Goal: Information Seeking & Learning: Learn about a topic

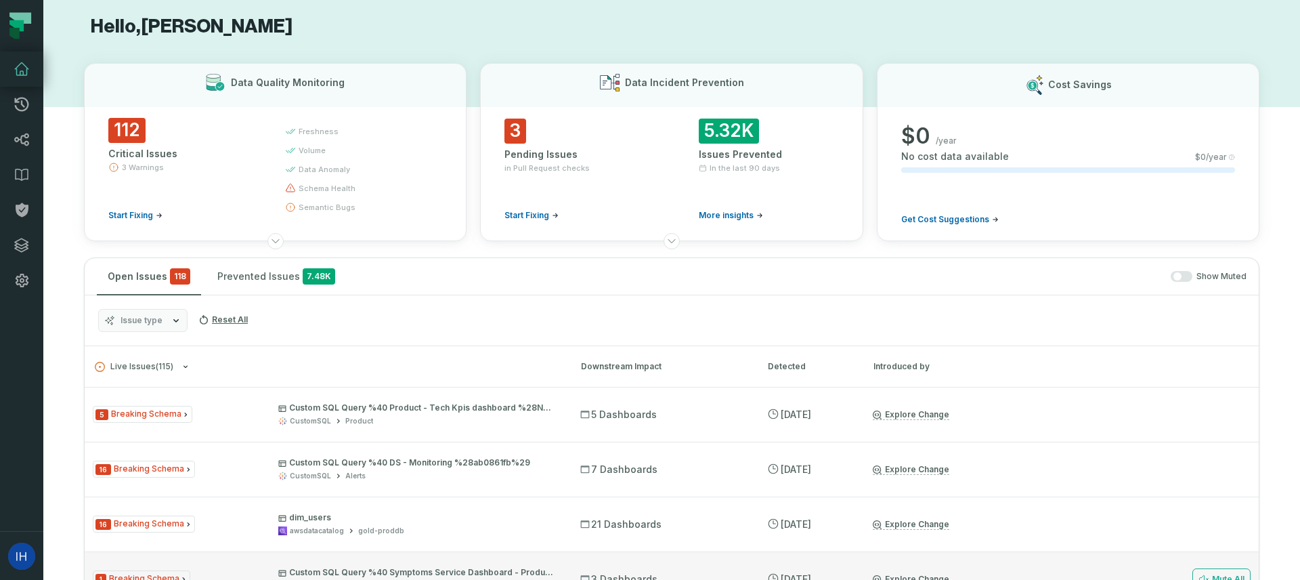
scroll to position [11, 0]
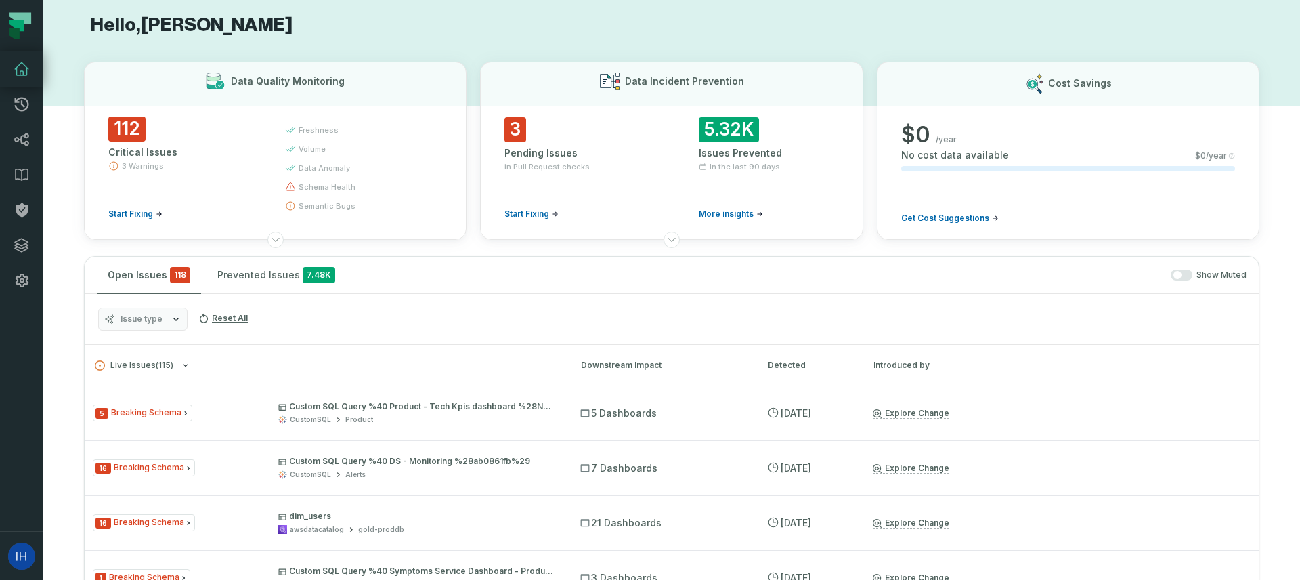
click at [186, 319] on div "Issue type Reset All" at bounding box center [672, 319] width 1174 height 51
click at [171, 319] on icon "button" at bounding box center [176, 318] width 11 height 11
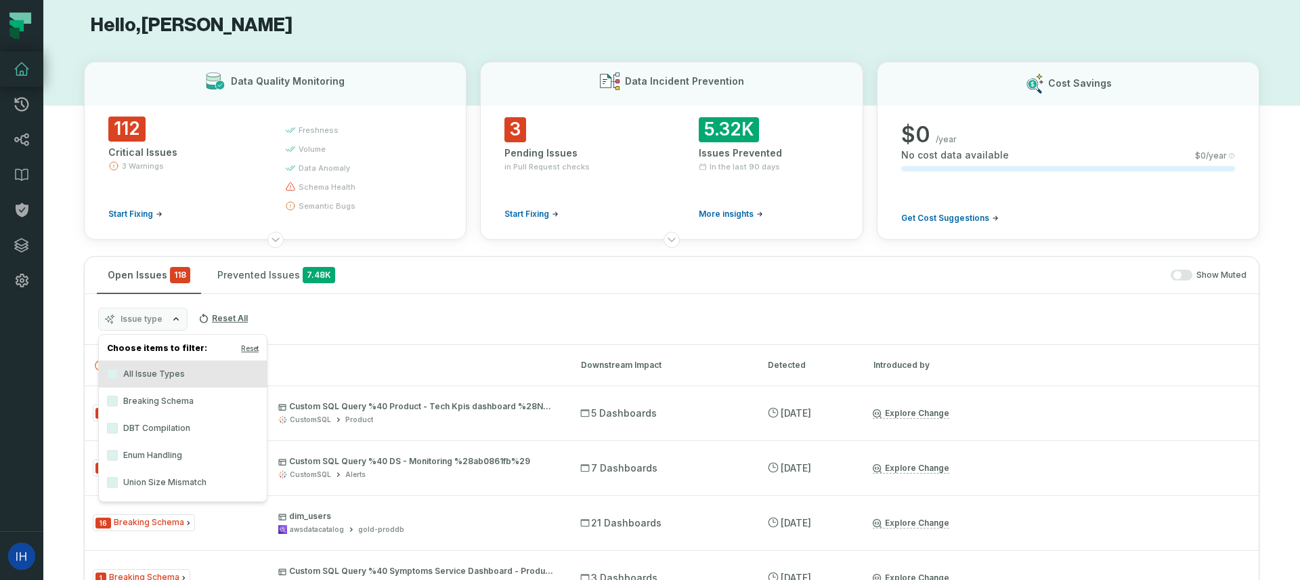
click at [171, 320] on icon "button" at bounding box center [176, 318] width 11 height 11
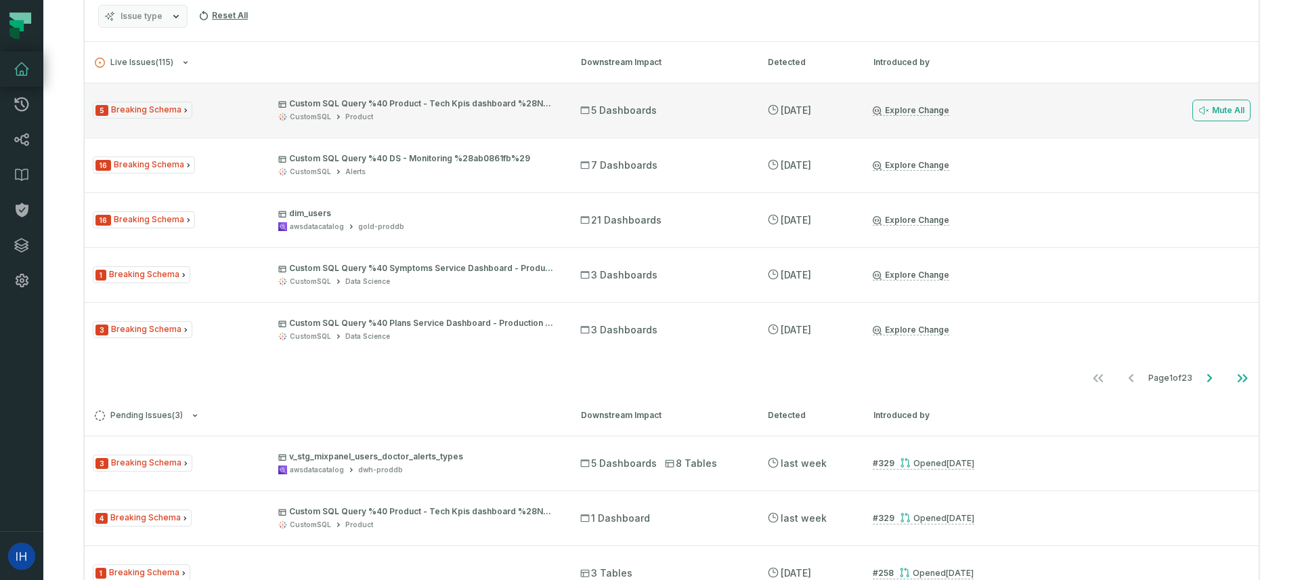
scroll to position [476, 0]
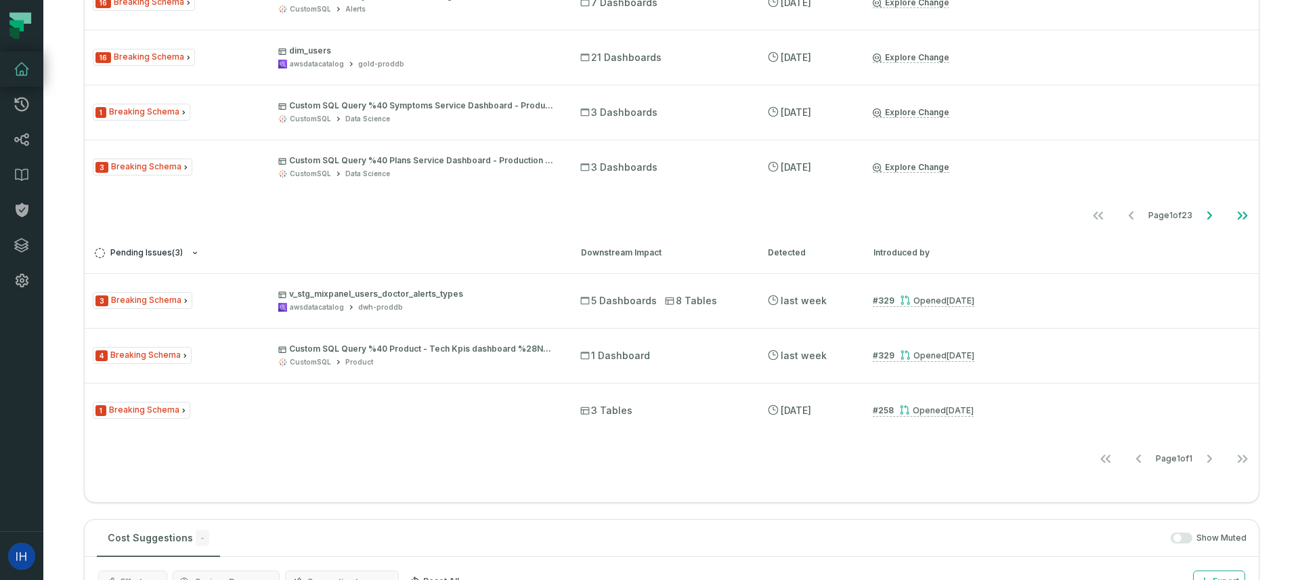
click at [180, 249] on span "Pending Issues ( 3 )" at bounding box center [139, 253] width 88 height 10
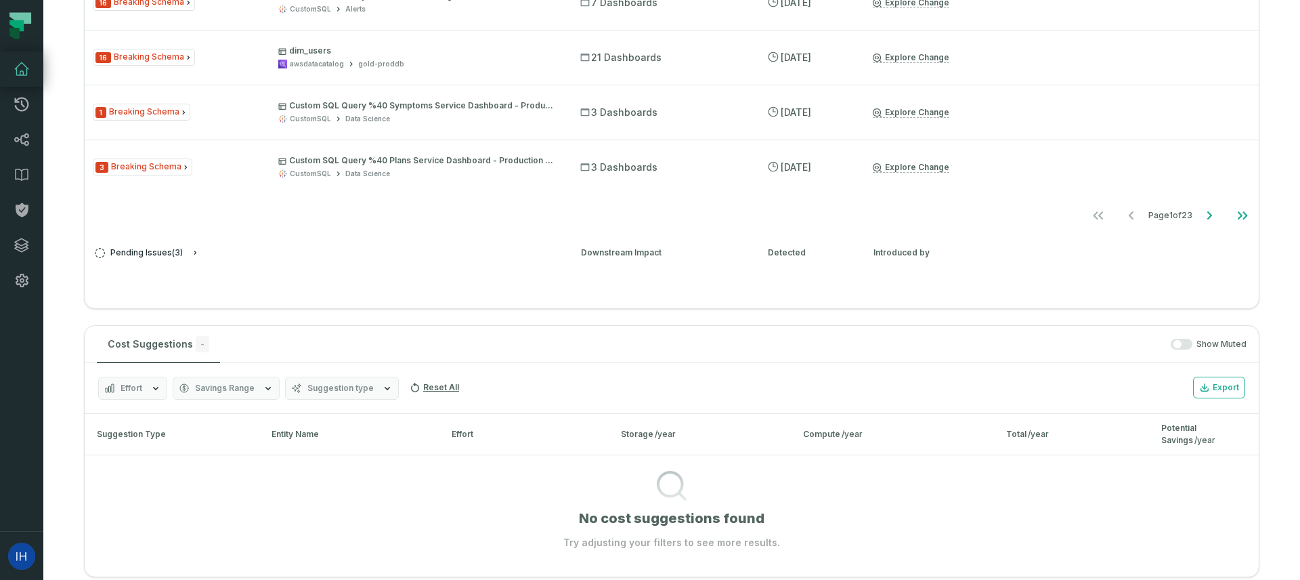
click at [204, 249] on button "Pending Issues ( 3 )" at bounding box center [326, 253] width 462 height 10
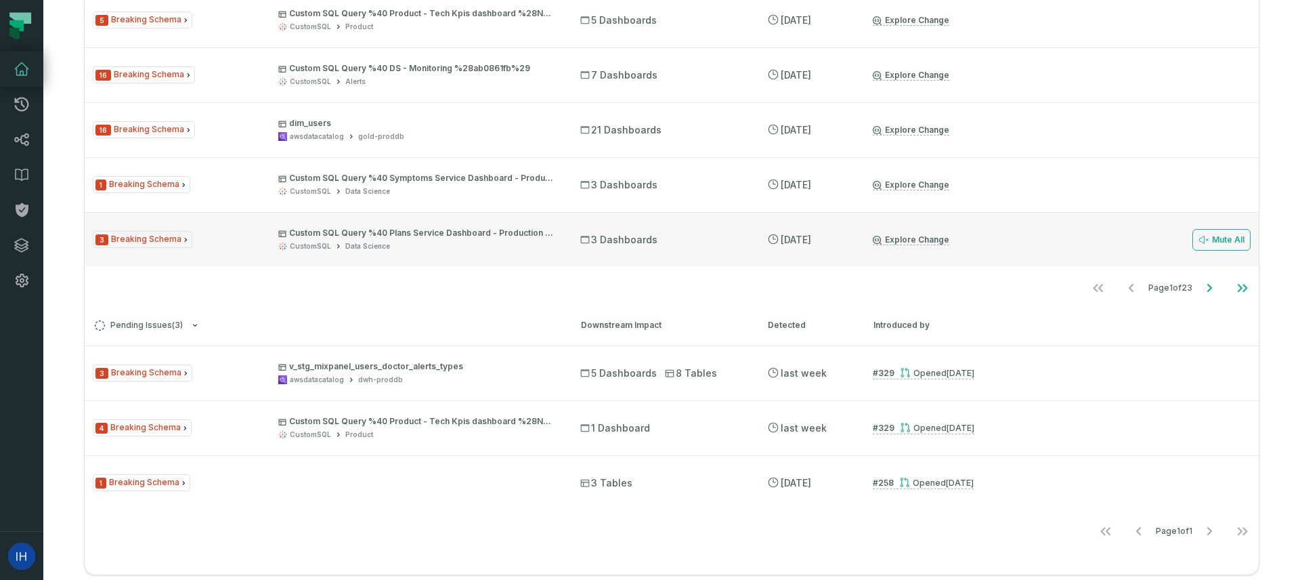
scroll to position [336, 0]
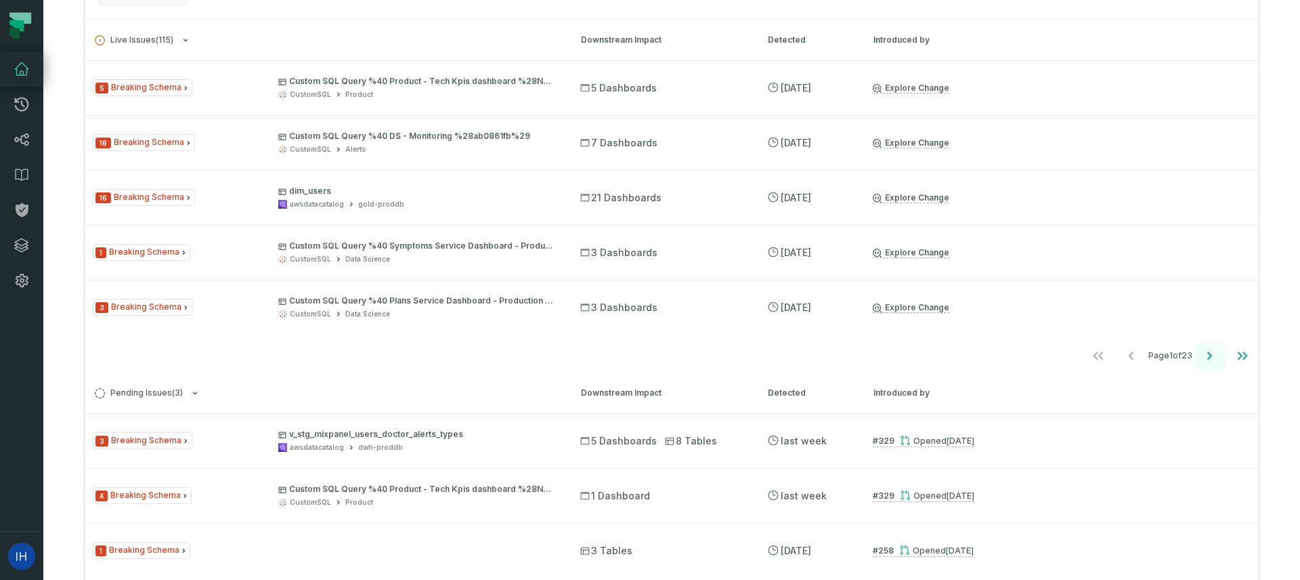
click at [1215, 354] on icon "Go to next page" at bounding box center [1209, 355] width 16 height 16
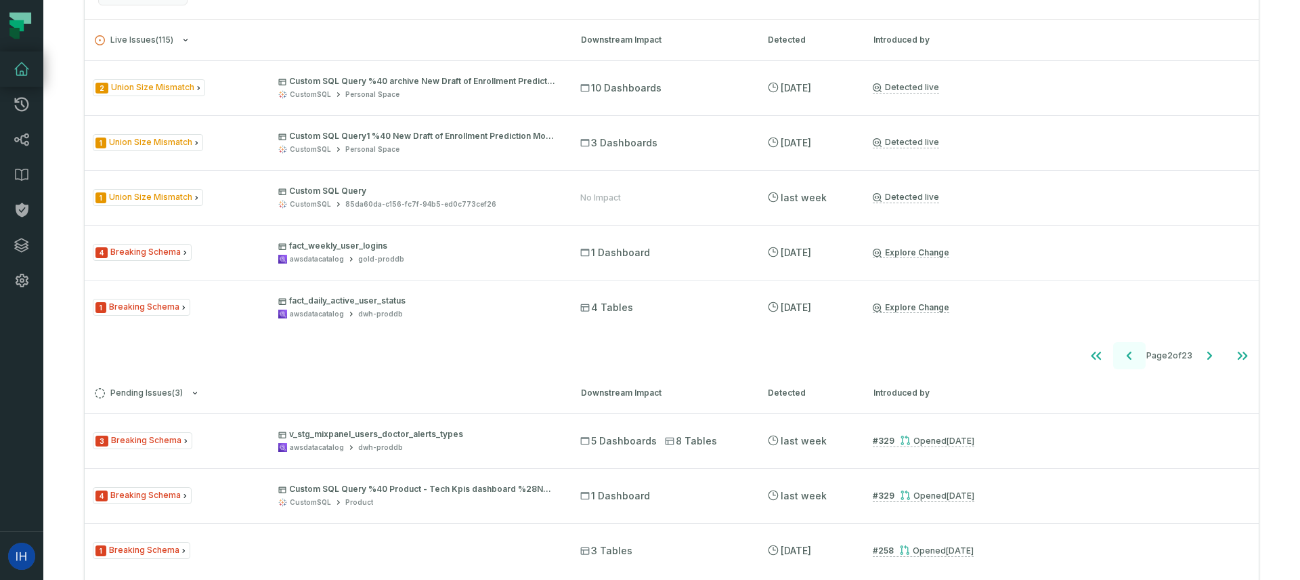
click at [1121, 357] on icon "Go to previous page" at bounding box center [1129, 355] width 16 height 16
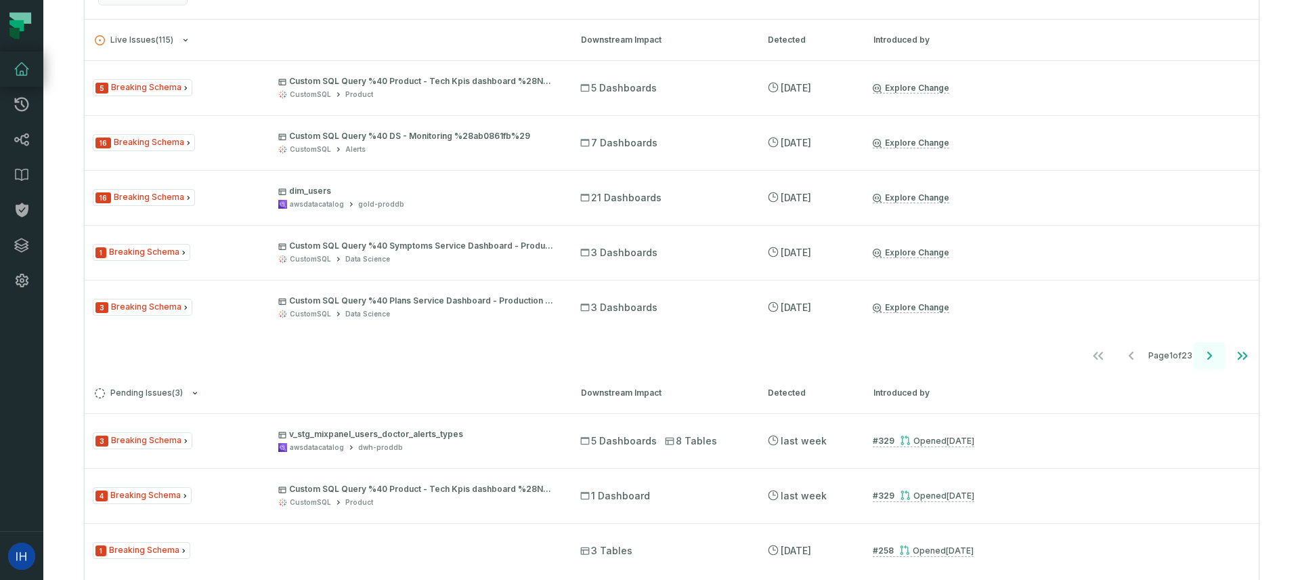
click at [1202, 355] on icon "Go to next page" at bounding box center [1209, 355] width 16 height 16
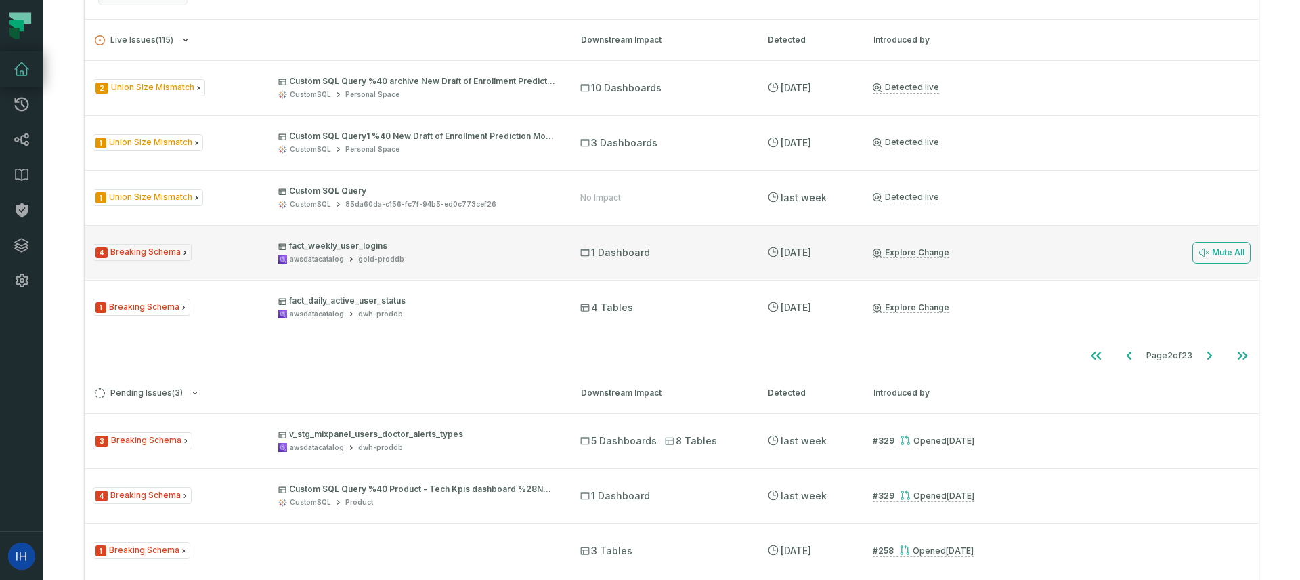
click at [901, 255] on link "Explore Change" at bounding box center [911, 252] width 77 height 11
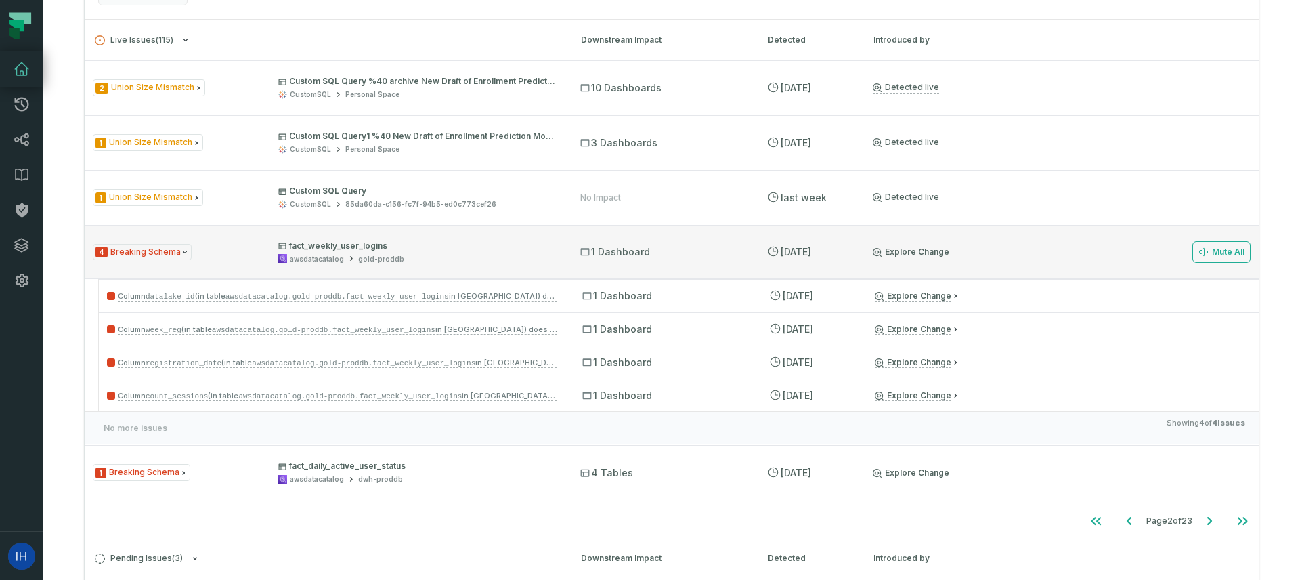
click at [618, 256] on span "1 Dashboard" at bounding box center [615, 252] width 70 height 14
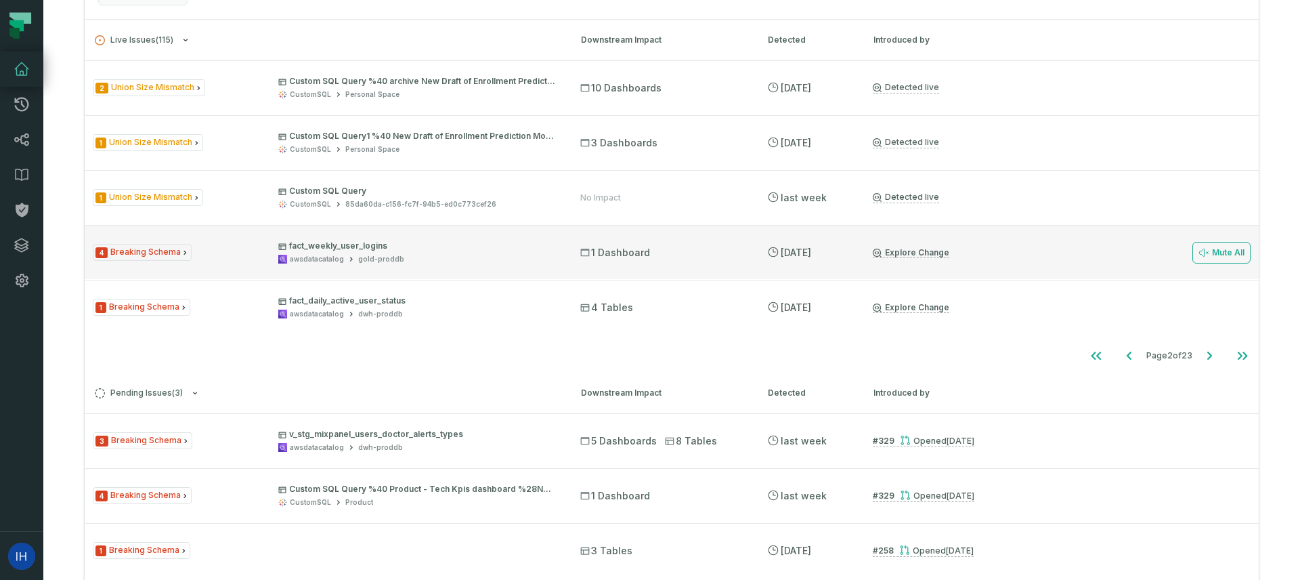
click at [618, 256] on span "1 Dashboard" at bounding box center [615, 253] width 70 height 14
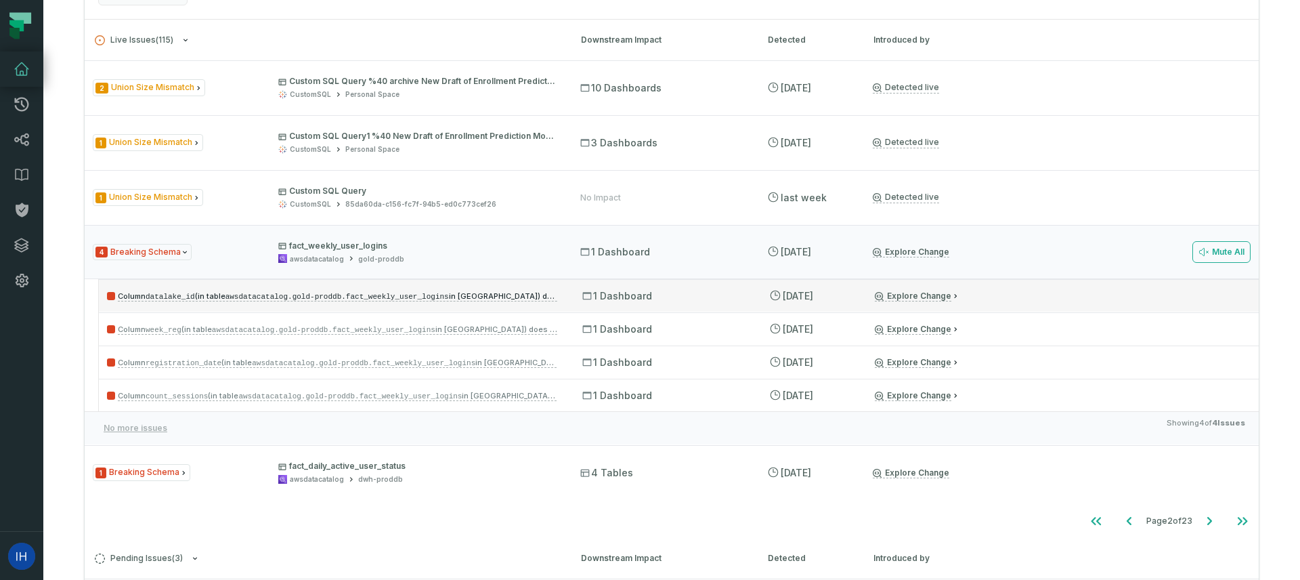
click at [621, 297] on span "1 Dashboard" at bounding box center [617, 296] width 70 height 14
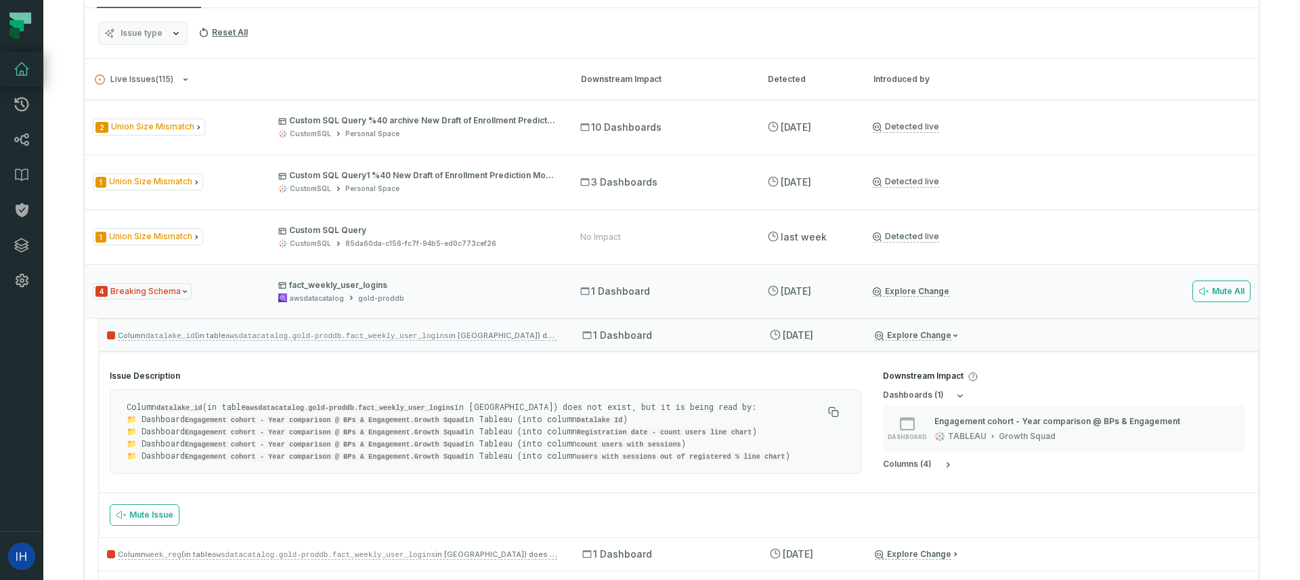
scroll to position [24, 0]
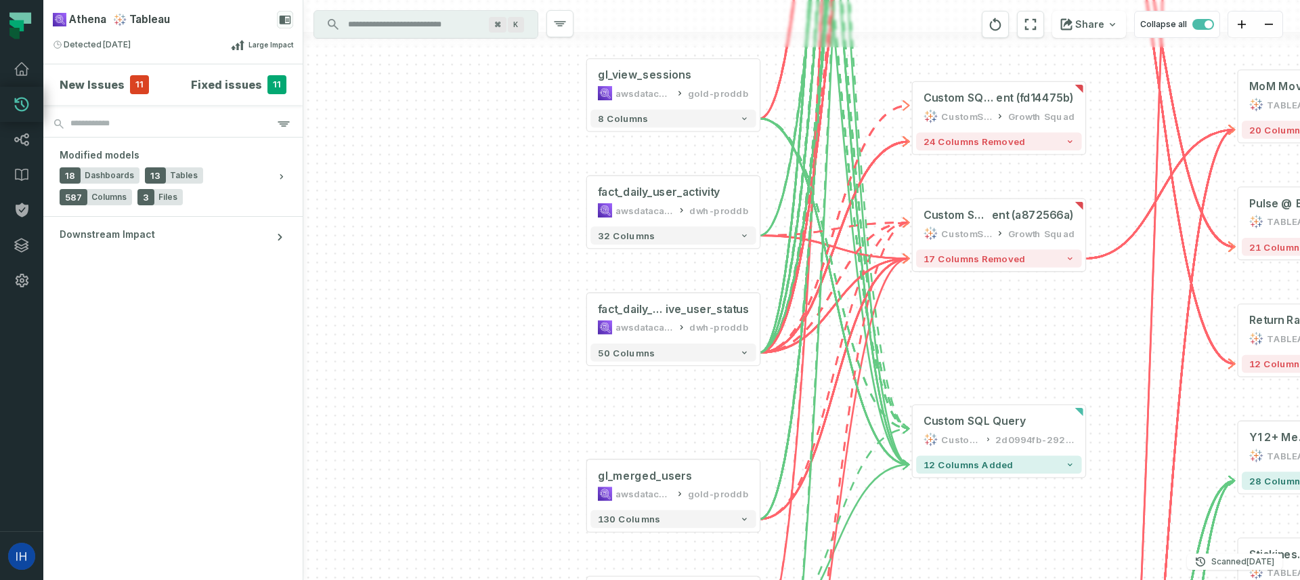
drag, startPoint x: 705, startPoint y: 194, endPoint x: 632, endPoint y: 384, distance: 203.4
click at [632, 384] on div "- Custom SQL Query CustomSQL 9cc8ebe0-7ac5-db43-00dd-f2e5491f1bf3 12 columns ad…" at bounding box center [801, 290] width 997 height 580
